Goal: Transaction & Acquisition: Purchase product/service

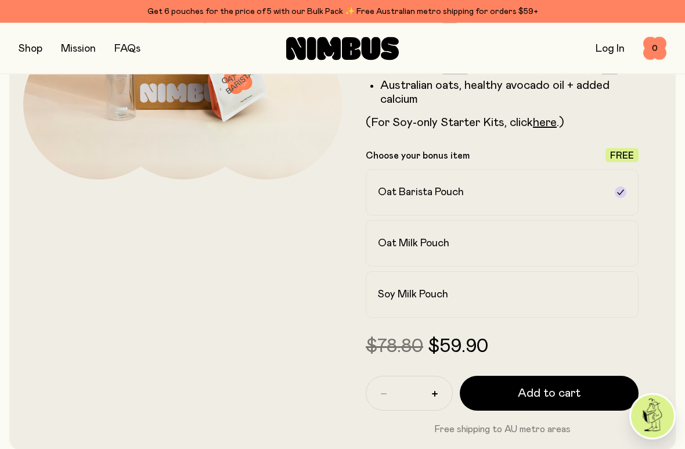
scroll to position [237, 0]
click at [430, 291] on h2 "Soy Milk Pouch" at bounding box center [413, 294] width 70 height 14
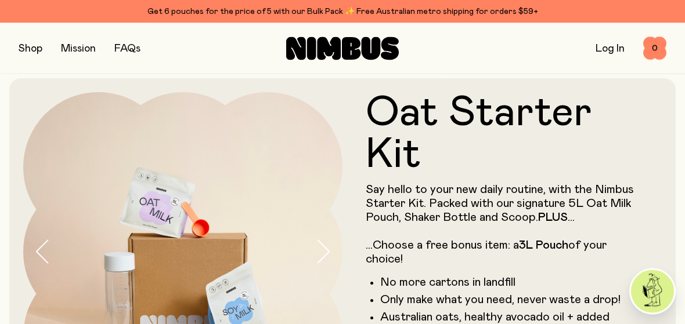
scroll to position [0, 0]
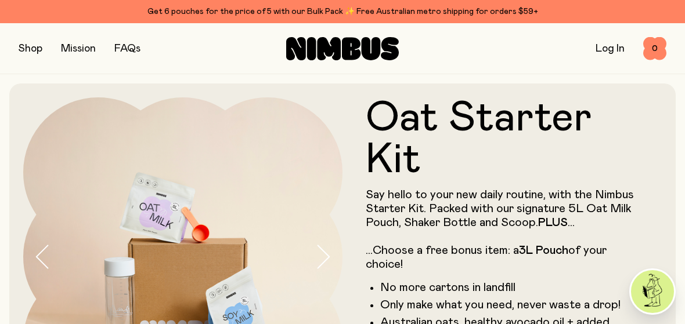
click at [30, 50] on button "button" at bounding box center [31, 49] width 24 height 16
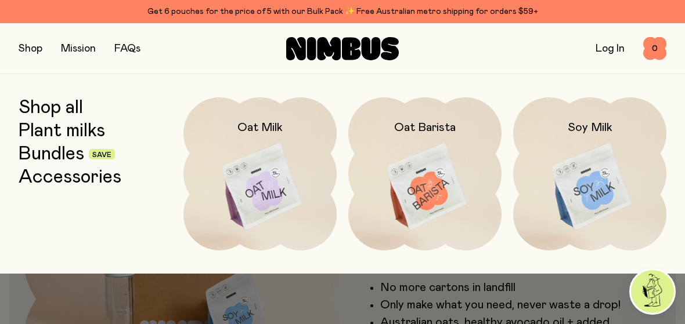
click at [591, 169] on img at bounding box center [589, 187] width 153 height 180
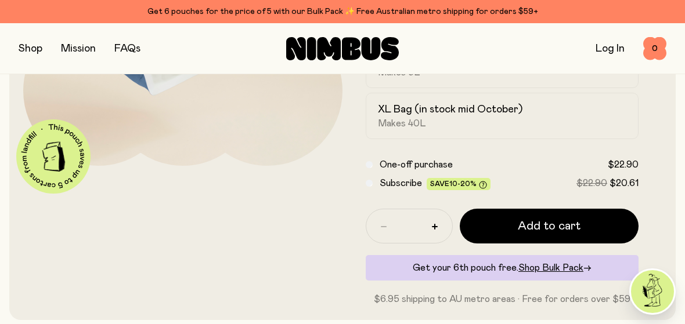
scroll to position [245, 0]
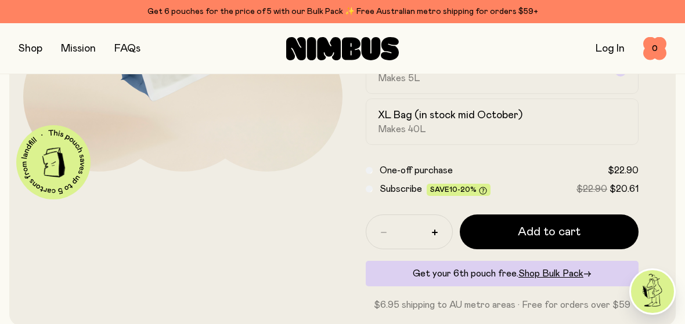
click at [568, 270] on span "Shop Bulk Pack" at bounding box center [550, 273] width 65 height 9
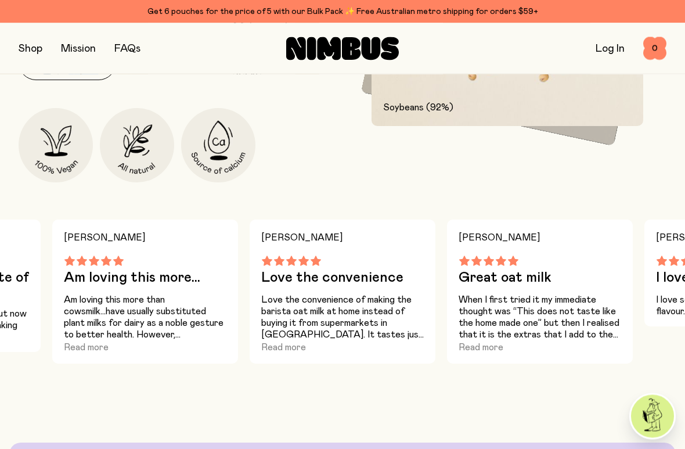
scroll to position [574, 0]
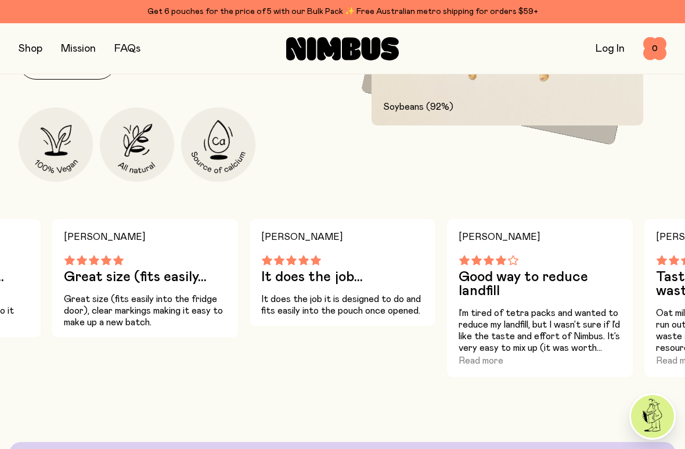
click at [577, 324] on p "I’m tired of tetra packs and wanted to reduce my landfill, but I wasn’t sure if…" at bounding box center [539, 330] width 162 height 46
click at [476, 324] on button "Read more" at bounding box center [480, 360] width 45 height 14
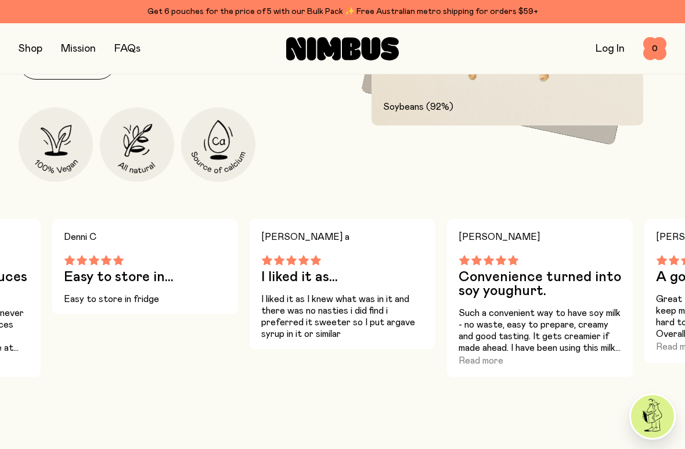
click at [486, 324] on p "Such a convenient way to have soy milk - no waste, easy to prepare, creamy and …" at bounding box center [539, 330] width 162 height 46
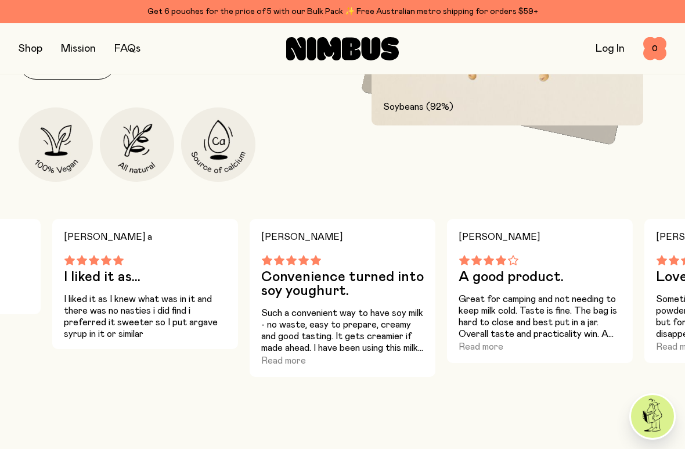
click at [280, 324] on button "Read more" at bounding box center [283, 360] width 45 height 14
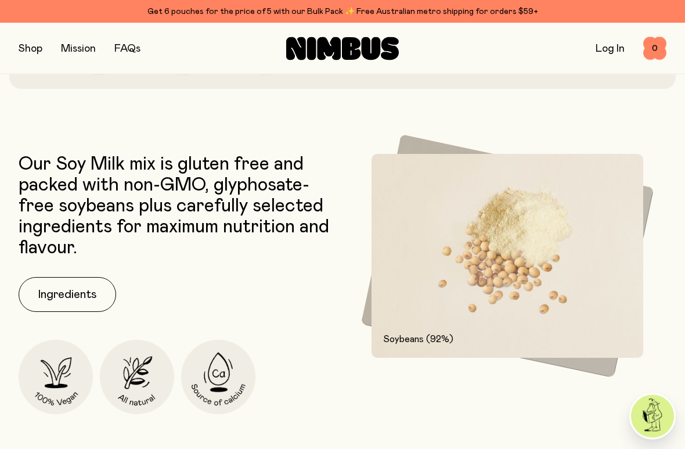
scroll to position [342, 0]
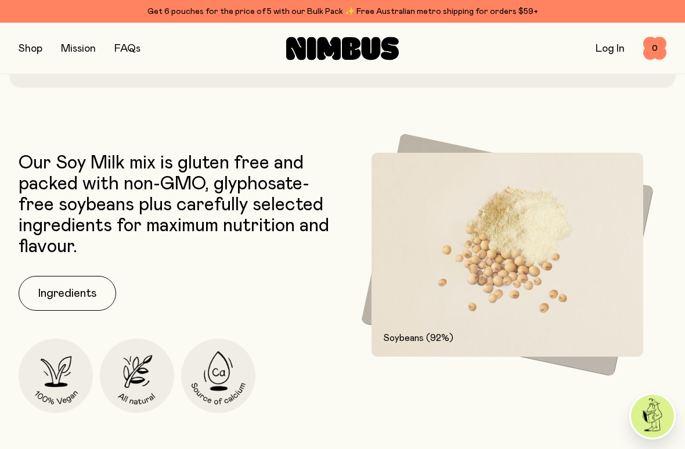
click at [70, 292] on button "Ingredients" at bounding box center [67, 293] width 97 height 35
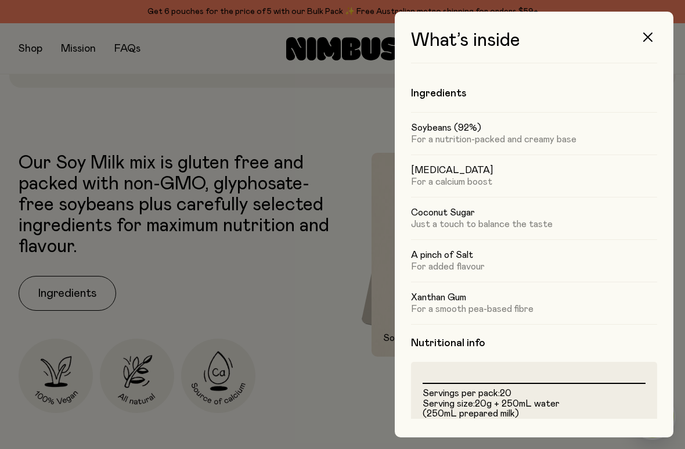
click at [649, 37] on icon "button" at bounding box center [647, 36] width 9 height 9
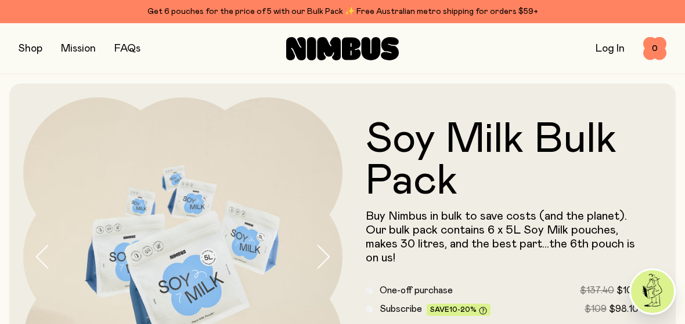
click at [38, 45] on button "button" at bounding box center [31, 49] width 24 height 16
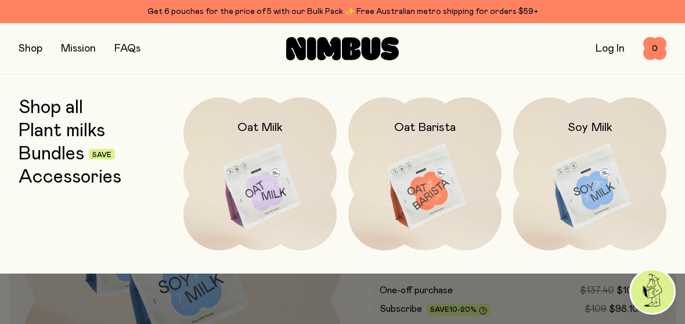
click at [593, 189] on img at bounding box center [589, 187] width 153 height 180
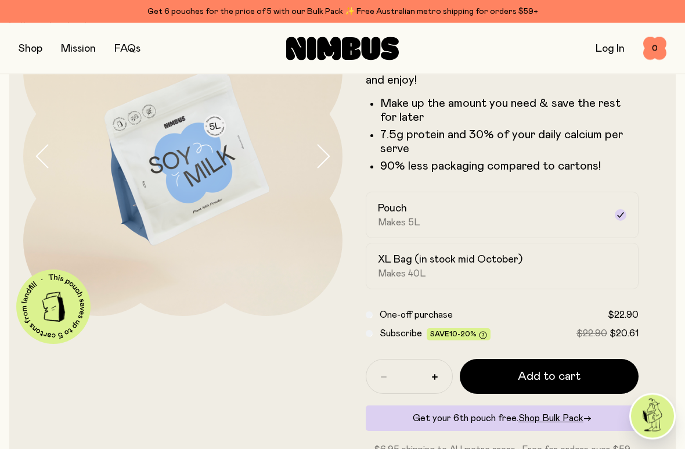
scroll to position [101, 0]
click at [432, 255] on h2 "XL Bag (in stock mid October)" at bounding box center [450, 259] width 145 height 14
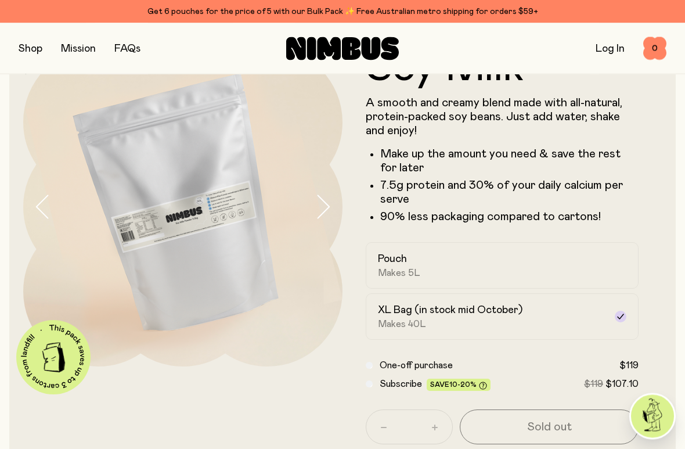
scroll to position [52, 0]
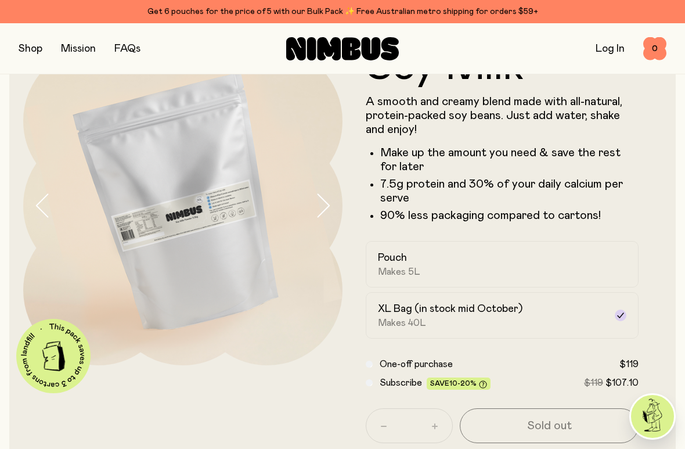
click at [400, 310] on h2 "XL Bag (in stock mid October)" at bounding box center [450, 309] width 145 height 14
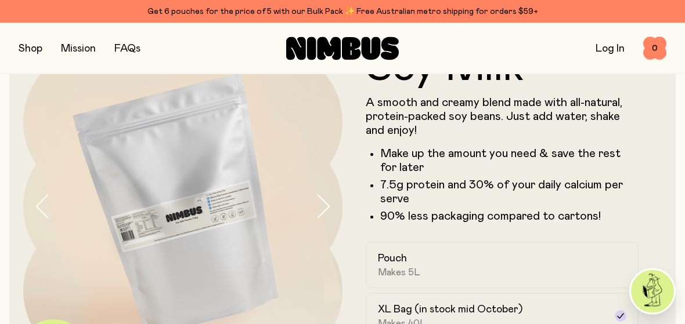
scroll to position [0, 0]
